Goal: Transaction & Acquisition: Purchase product/service

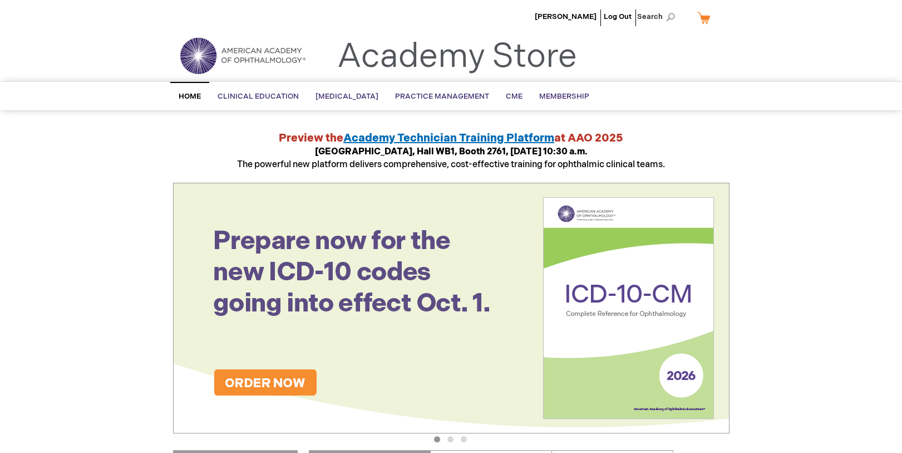
click at [700, 13] on link "My Cart" at bounding box center [708, 17] width 27 height 19
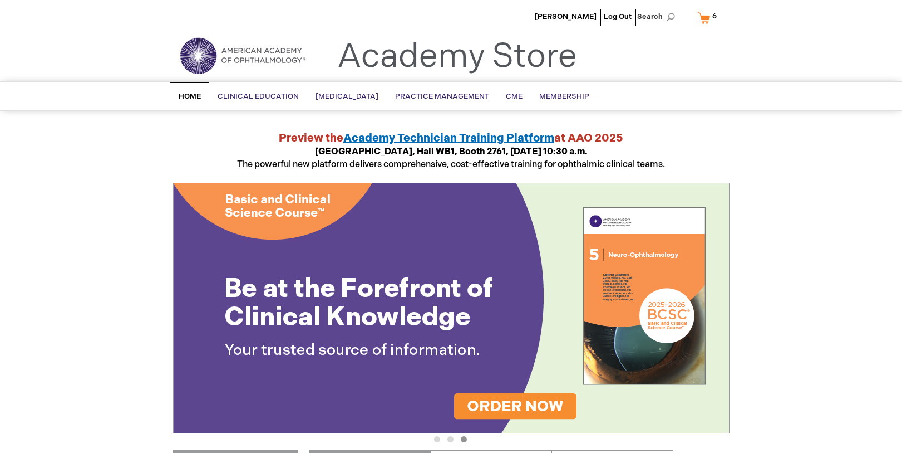
click at [708, 18] on link "My Cart 6 6 items" at bounding box center [709, 17] width 29 height 19
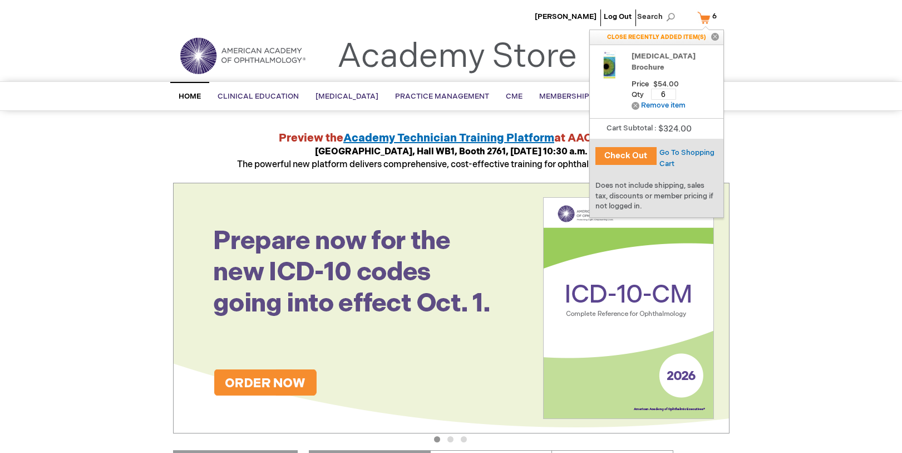
click at [630, 159] on button "Check Out" at bounding box center [626, 156] width 61 height 18
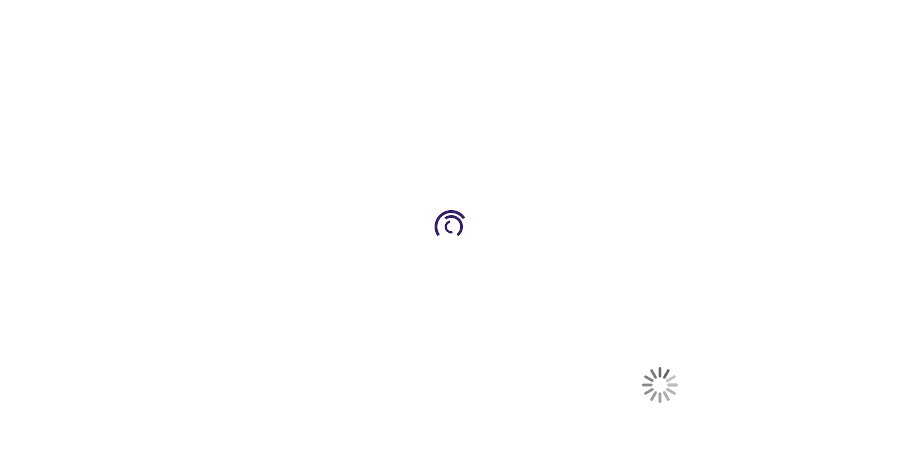
select select "US"
select select "41"
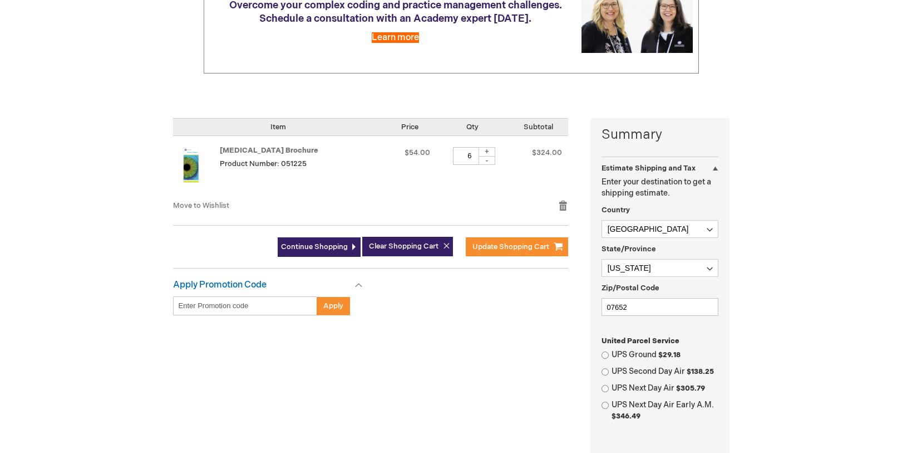
scroll to position [167, 0]
click at [488, 153] on div "+" at bounding box center [487, 150] width 17 height 9
type input "7"
click at [488, 247] on span "Update Shopping Cart" at bounding box center [511, 246] width 77 height 9
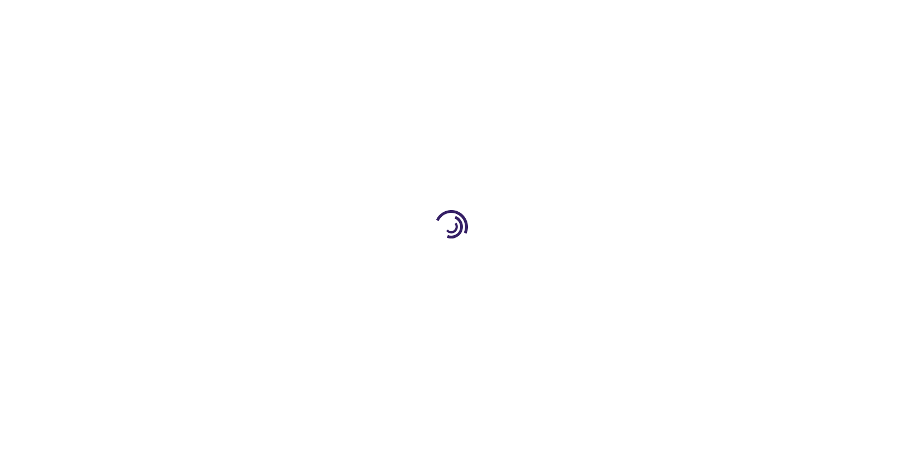
select select "US"
select select "41"
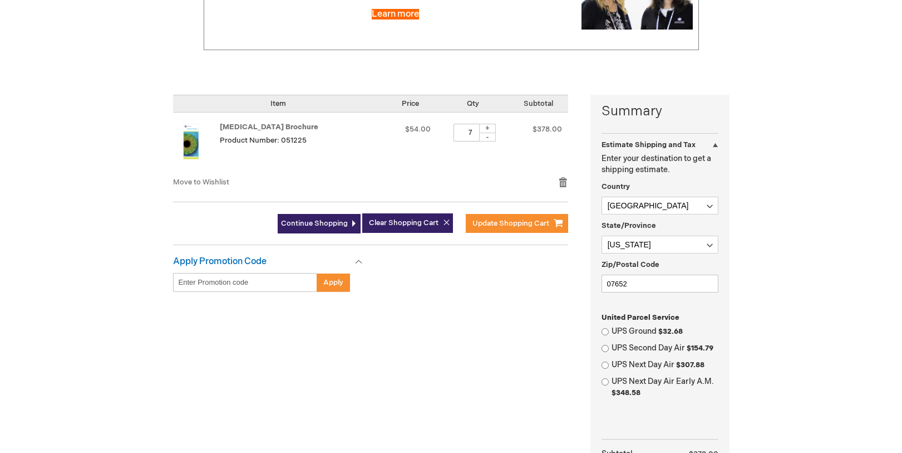
scroll to position [223, 0]
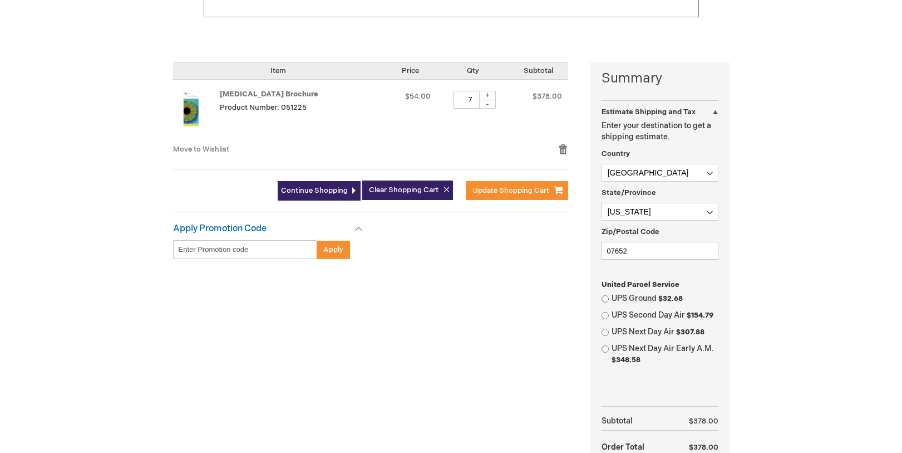
click at [487, 102] on div "-" at bounding box center [487, 104] width 17 height 9
type input "5"
click at [487, 194] on span "Update Shopping Cart" at bounding box center [511, 190] width 77 height 9
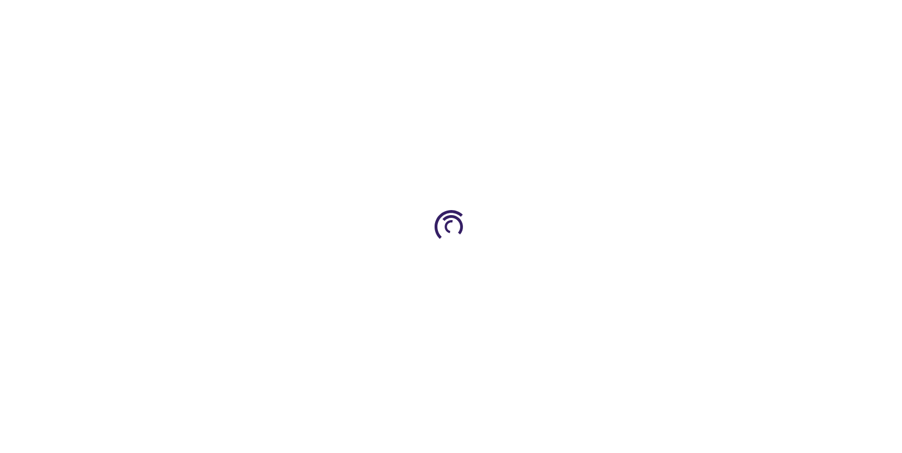
select select "US"
select select "41"
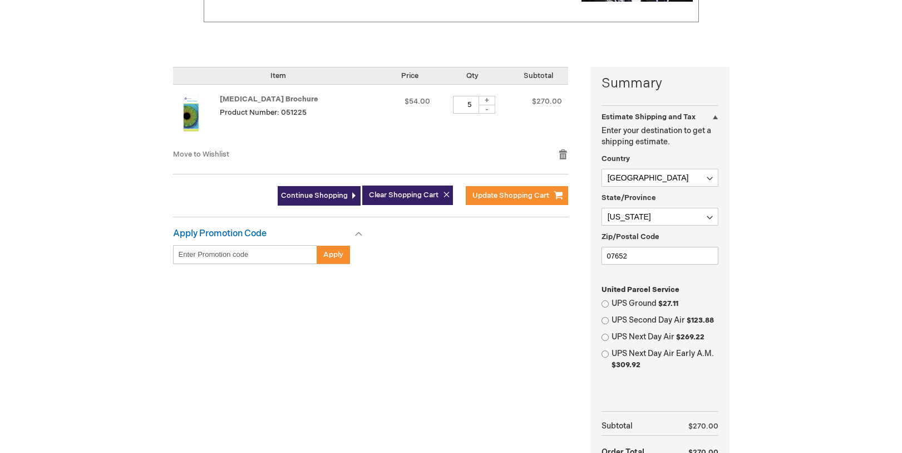
scroll to position [223, 0]
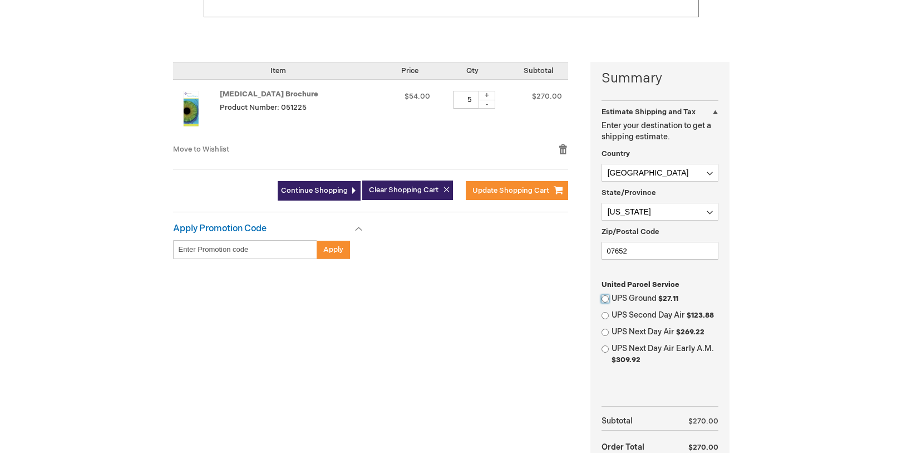
click at [607, 299] on input "UPS Ground $27.11" at bounding box center [605, 298] width 7 height 7
radio input "true"
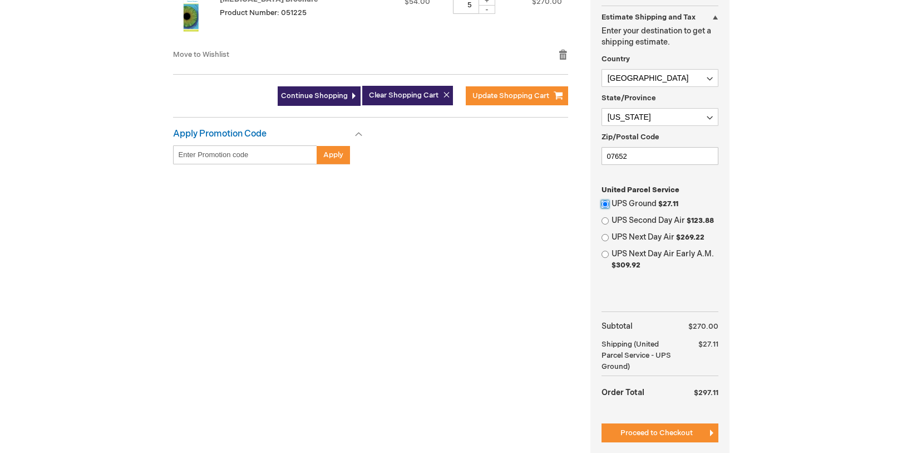
scroll to position [390, 0]
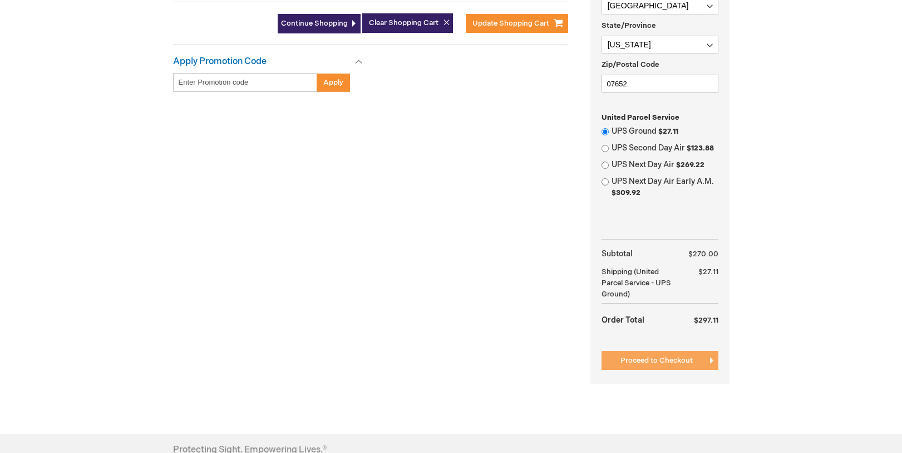
click at [675, 355] on button "Proceed to Checkout" at bounding box center [660, 360] width 117 height 19
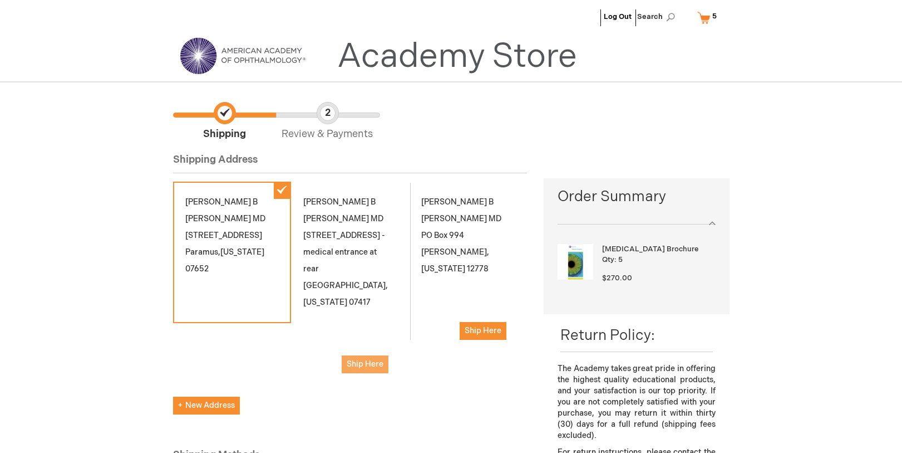
click at [358, 359] on span "Ship Here" at bounding box center [365, 363] width 37 height 9
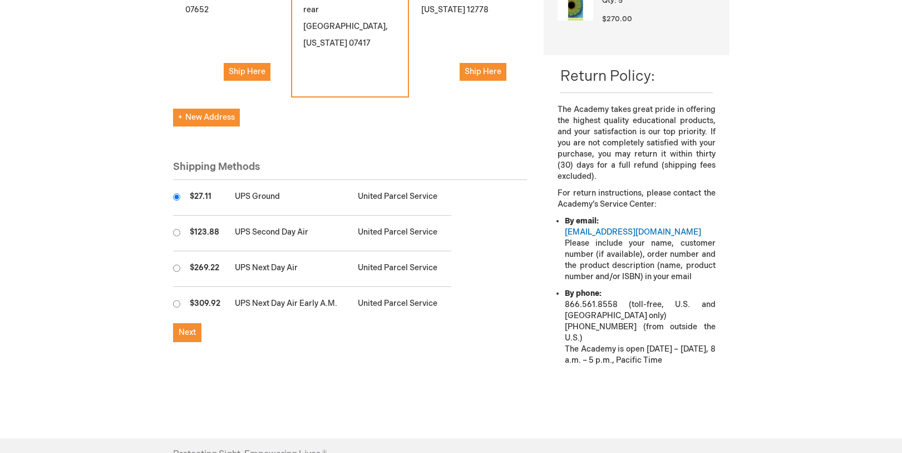
scroll to position [278, 0]
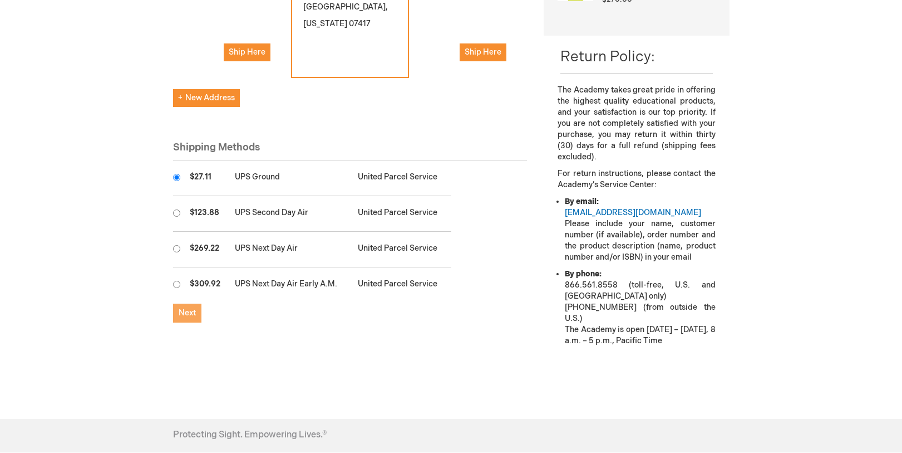
click at [193, 308] on span "Next" at bounding box center [187, 312] width 17 height 9
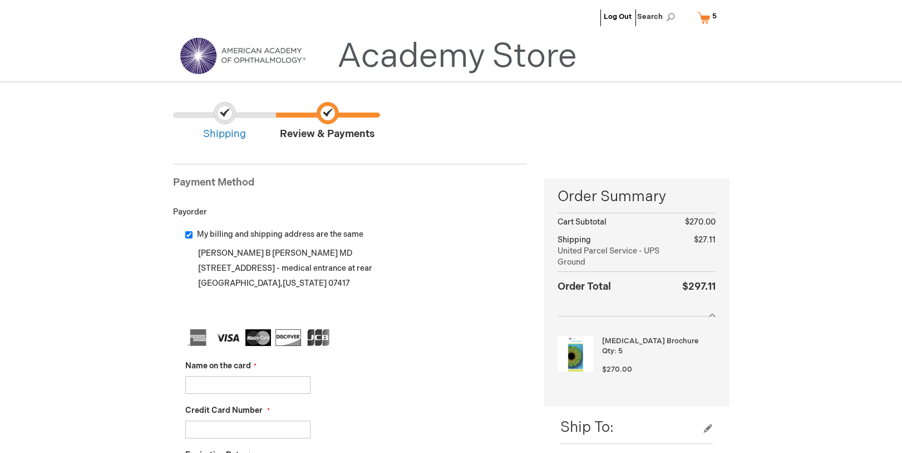
click at [301, 386] on input "Name on the card" at bounding box center [247, 385] width 125 height 18
click at [514, 114] on ul "Shipping Review & Payments" at bounding box center [451, 122] width 557 height 40
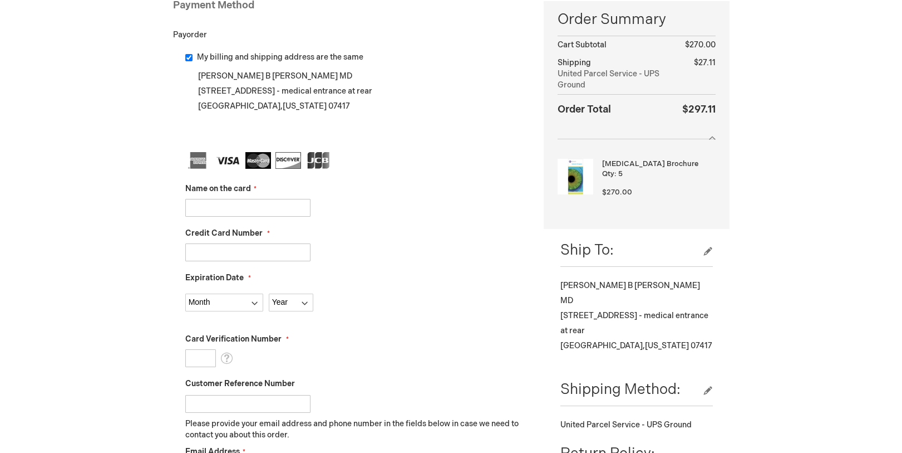
scroll to position [223, 0]
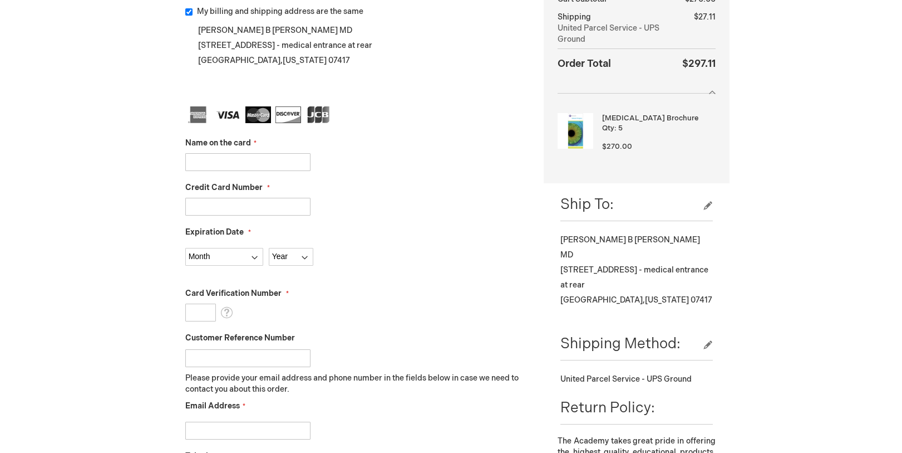
click at [298, 160] on input "Name on the card" at bounding box center [247, 162] width 125 height 18
type input "[PERSON_NAME]"
type input "[CREDIT_CARD_NUMBER]"
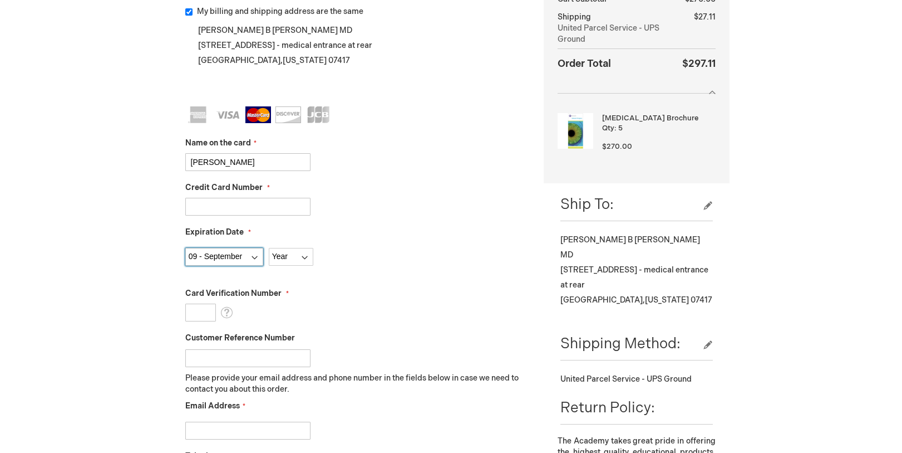
select select "10"
select select "2027"
type input "035"
click at [459, 251] on div "Month [DATE] - [DATE] - [DATE] - [DATE] - [DATE] - [DATE] - [DATE] - [DATE] - […" at bounding box center [356, 253] width 342 height 23
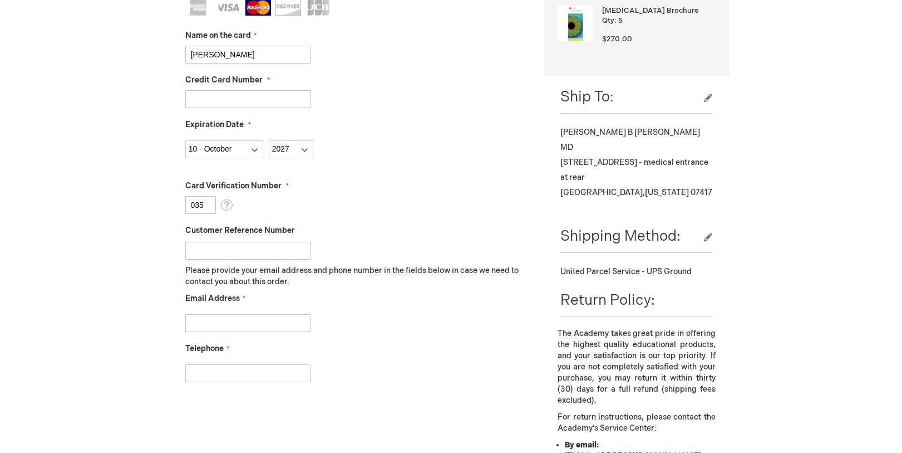
scroll to position [334, 0]
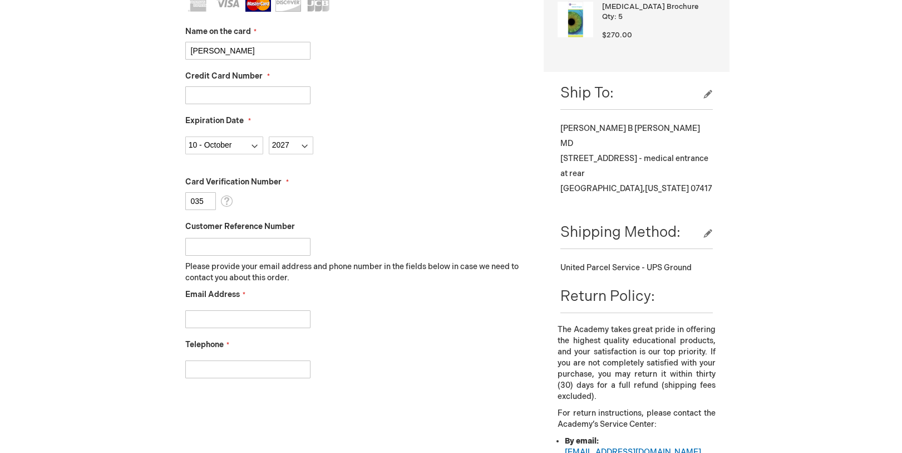
click at [273, 323] on input "Email Address" at bounding box center [247, 319] width 125 height 18
type input "[EMAIL_ADDRESS][DOMAIN_NAME]"
type input "2019205433"
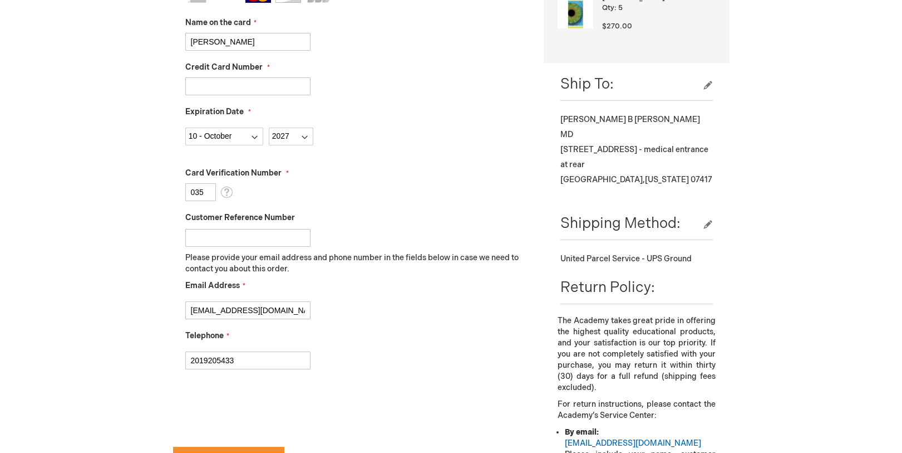
click at [461, 353] on div "2019205433" at bounding box center [356, 357] width 342 height 23
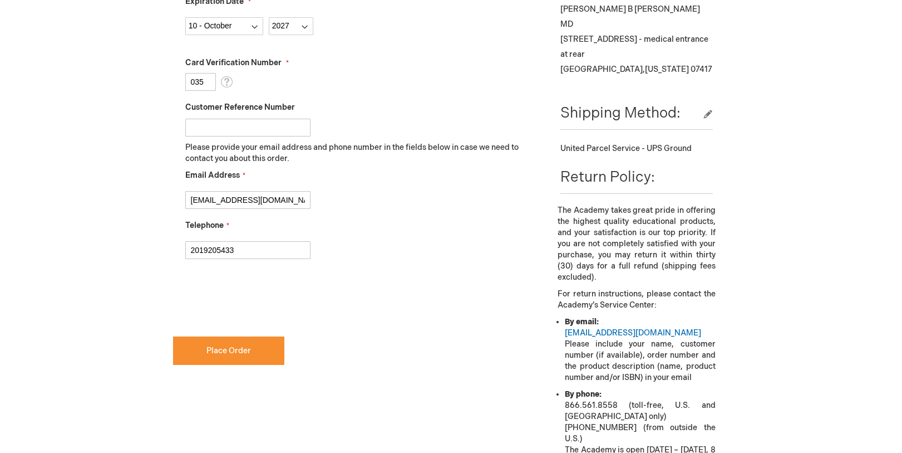
scroll to position [454, 0]
checkbox input "true"
click at [214, 354] on button "Place Order" at bounding box center [228, 349] width 111 height 28
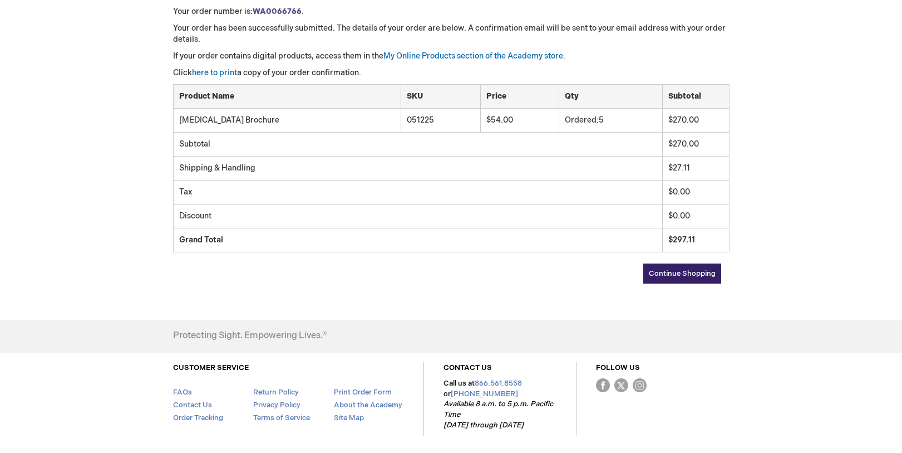
scroll to position [223, 0]
